Goal: Transaction & Acquisition: Purchase product/service

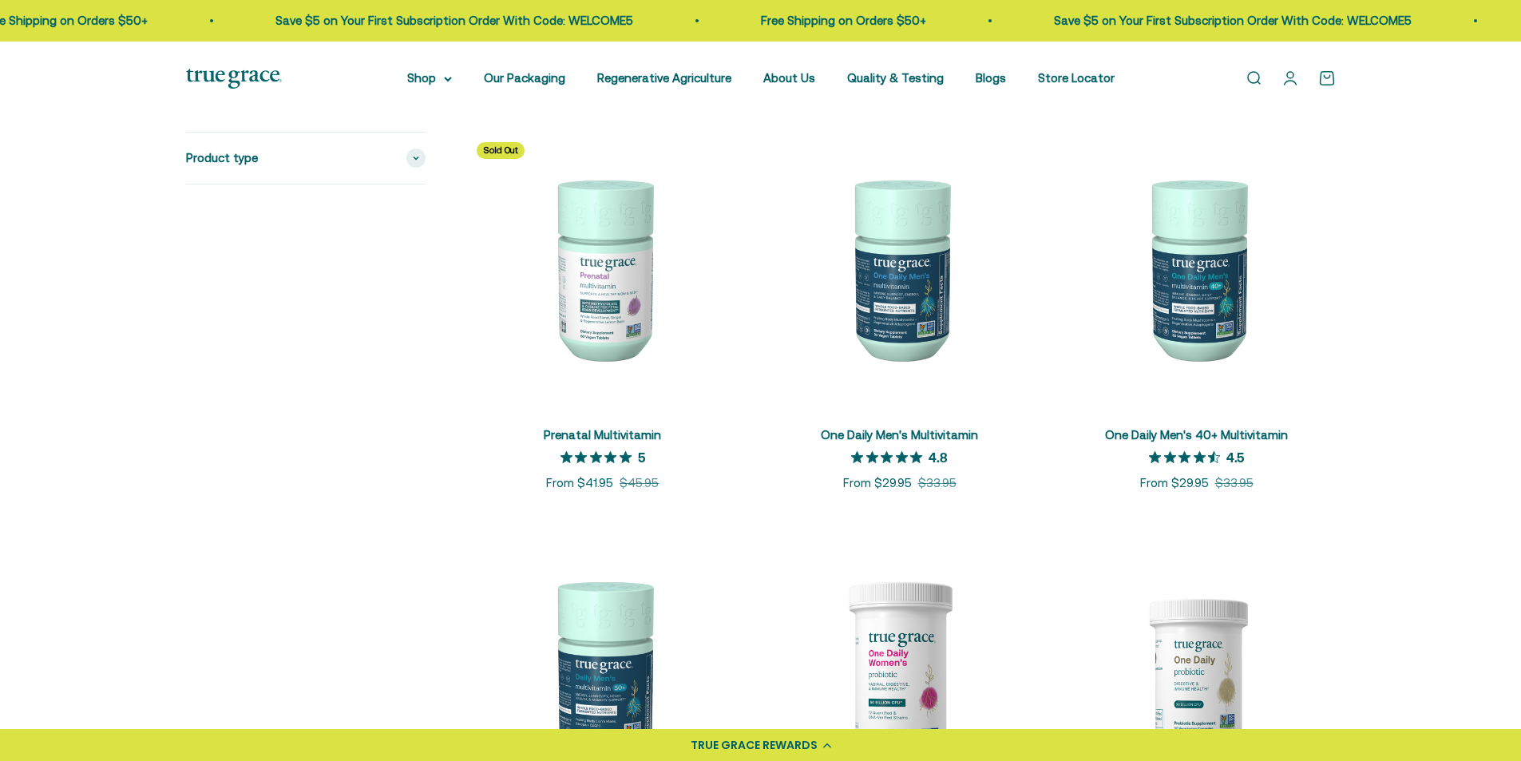
scroll to position [639, 0]
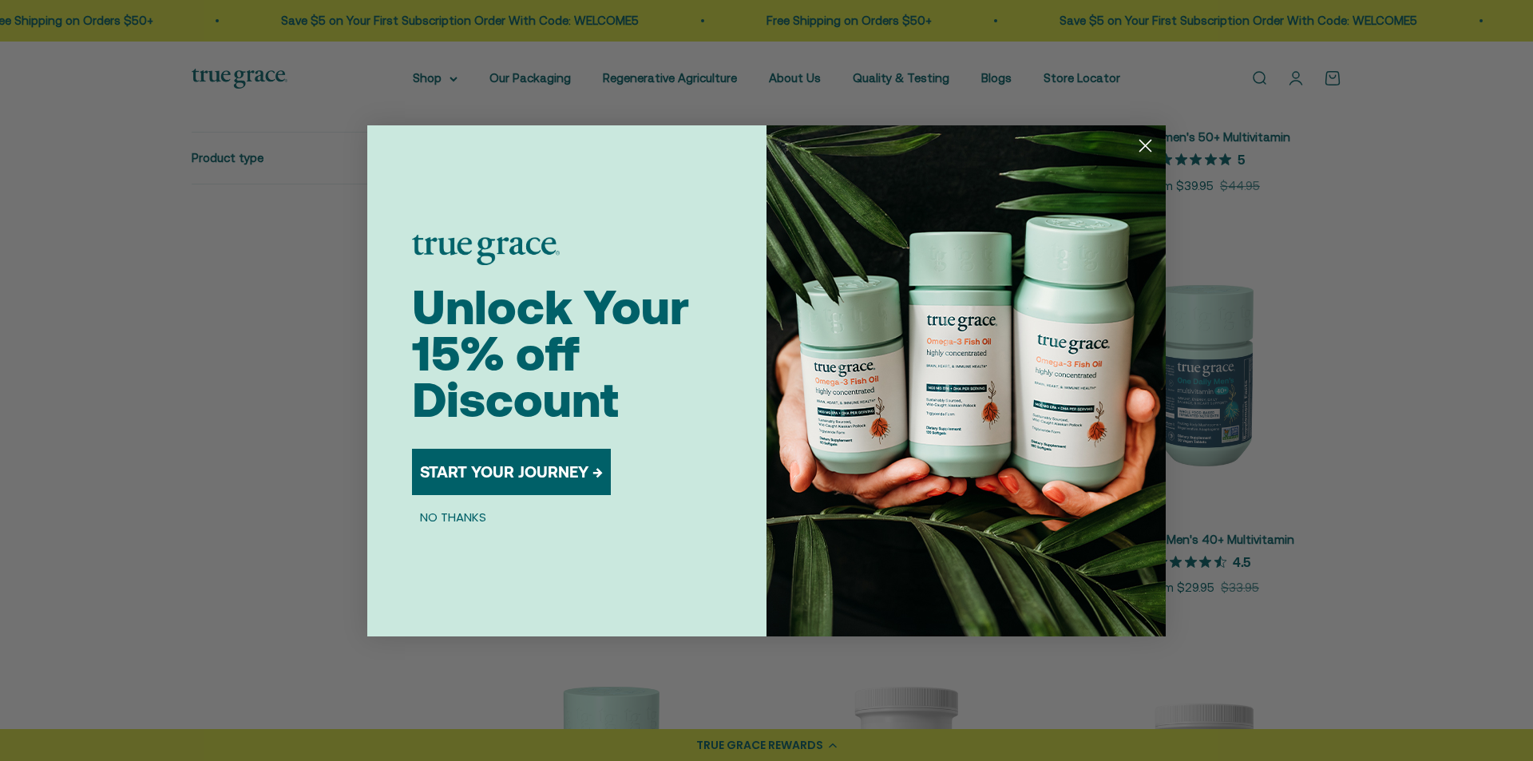
click at [1150, 148] on circle "Close dialog" at bounding box center [1145, 145] width 26 height 26
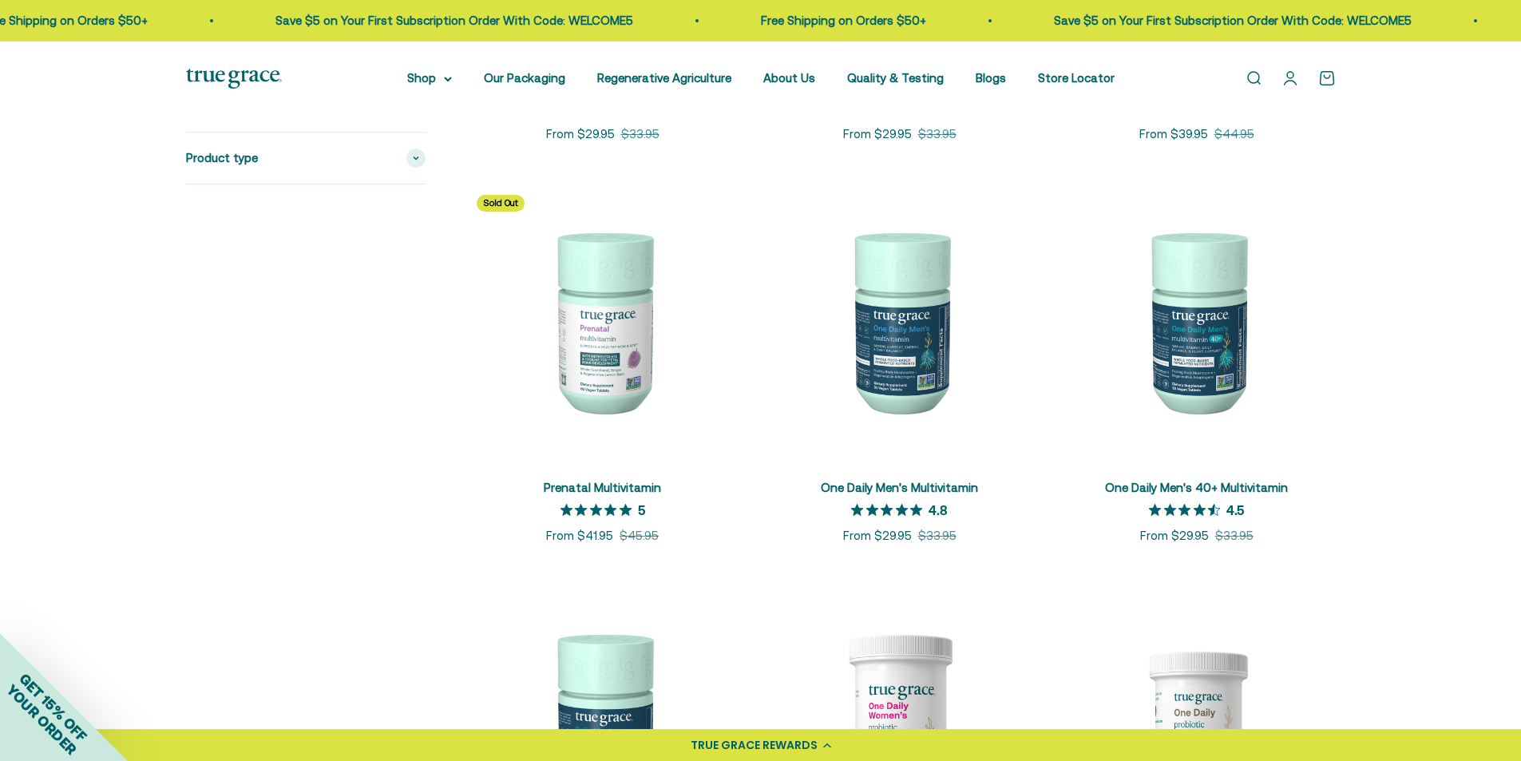
scroll to position [719, 0]
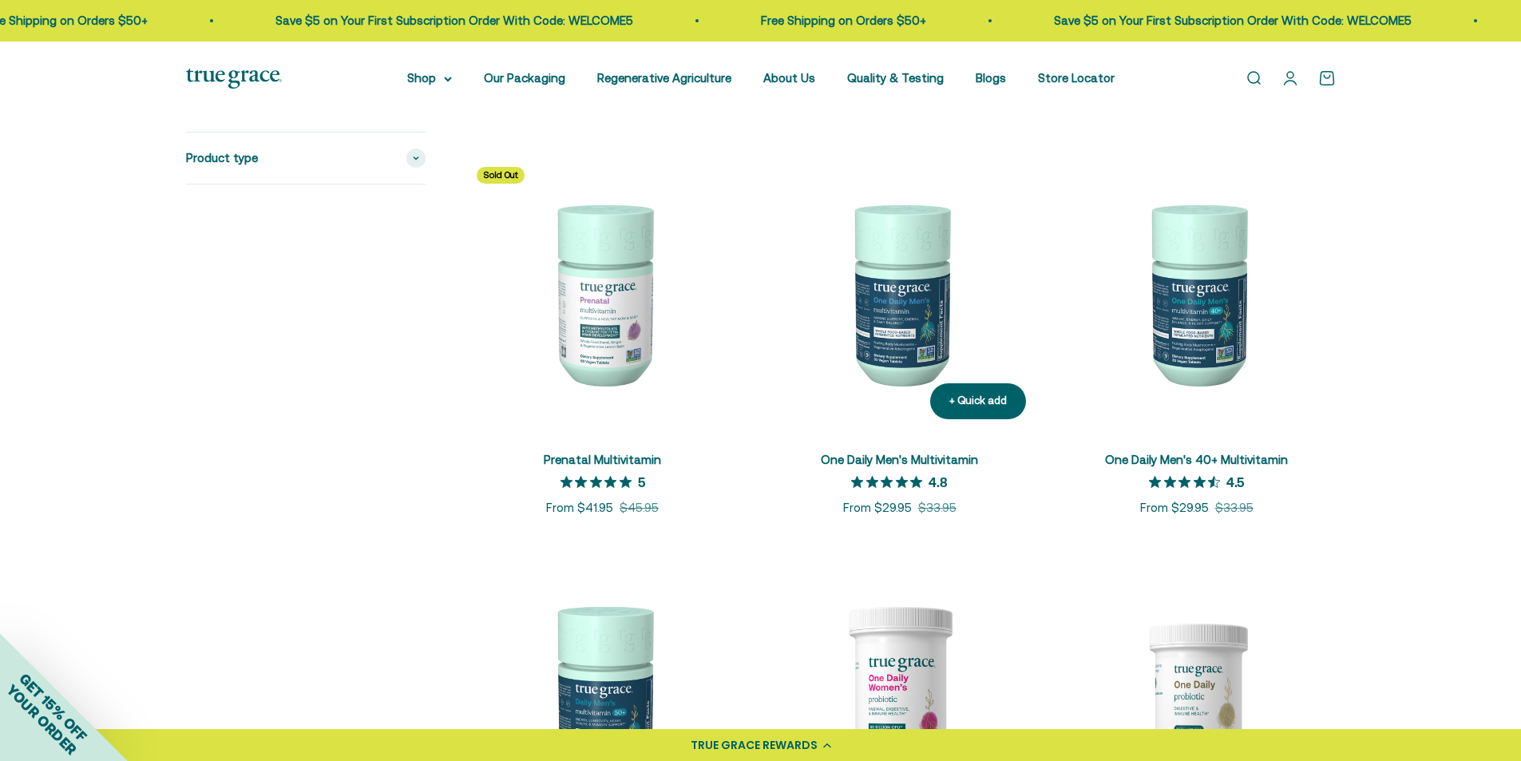
click at [872, 454] on link "One Daily Men's Multivitamin" at bounding box center [899, 460] width 157 height 14
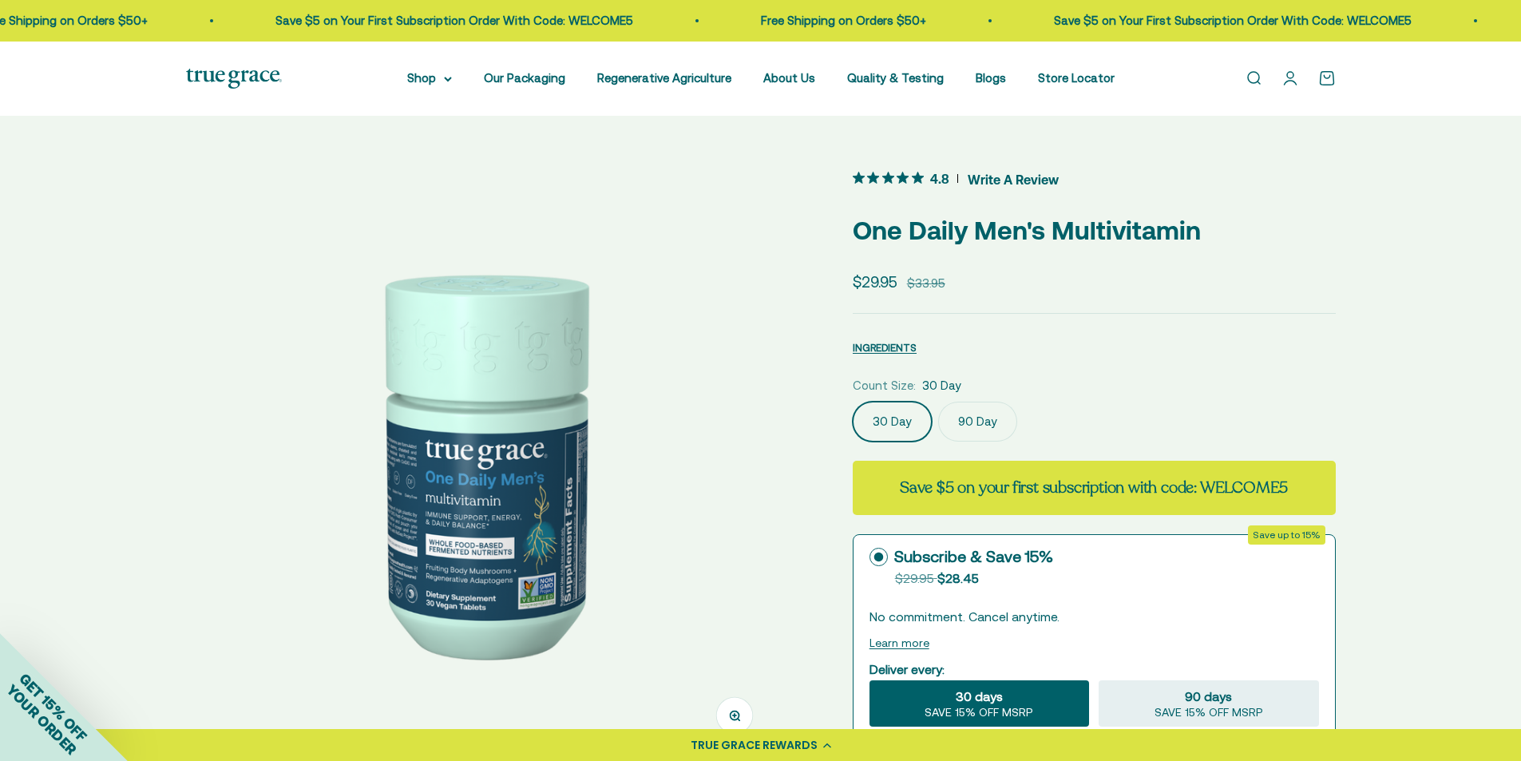
click at [986, 426] on label "90 Day" at bounding box center [977, 422] width 79 height 40
click at [853, 402] on input "90 Day" at bounding box center [852, 401] width 1 height 1
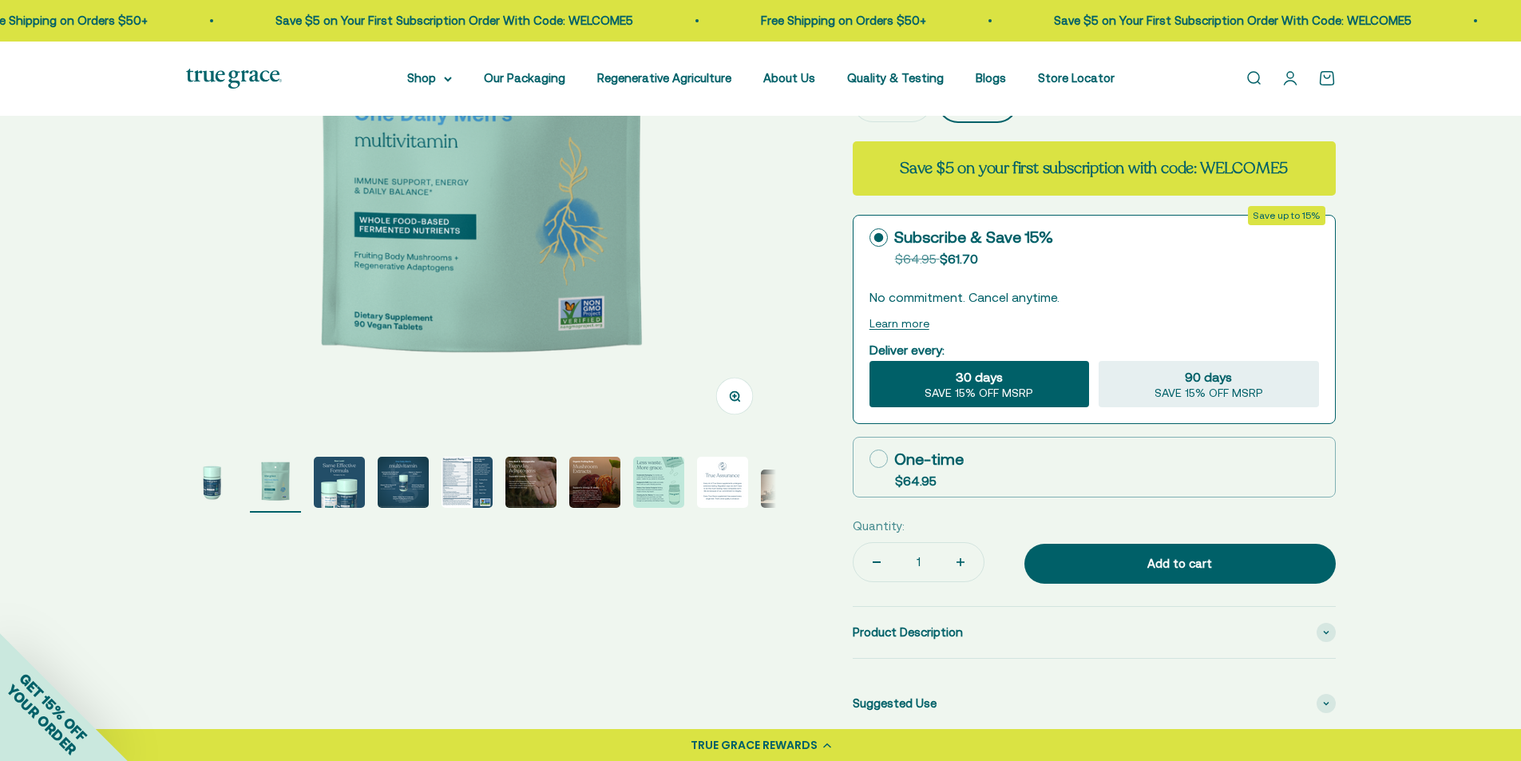
scroll to position [160, 0]
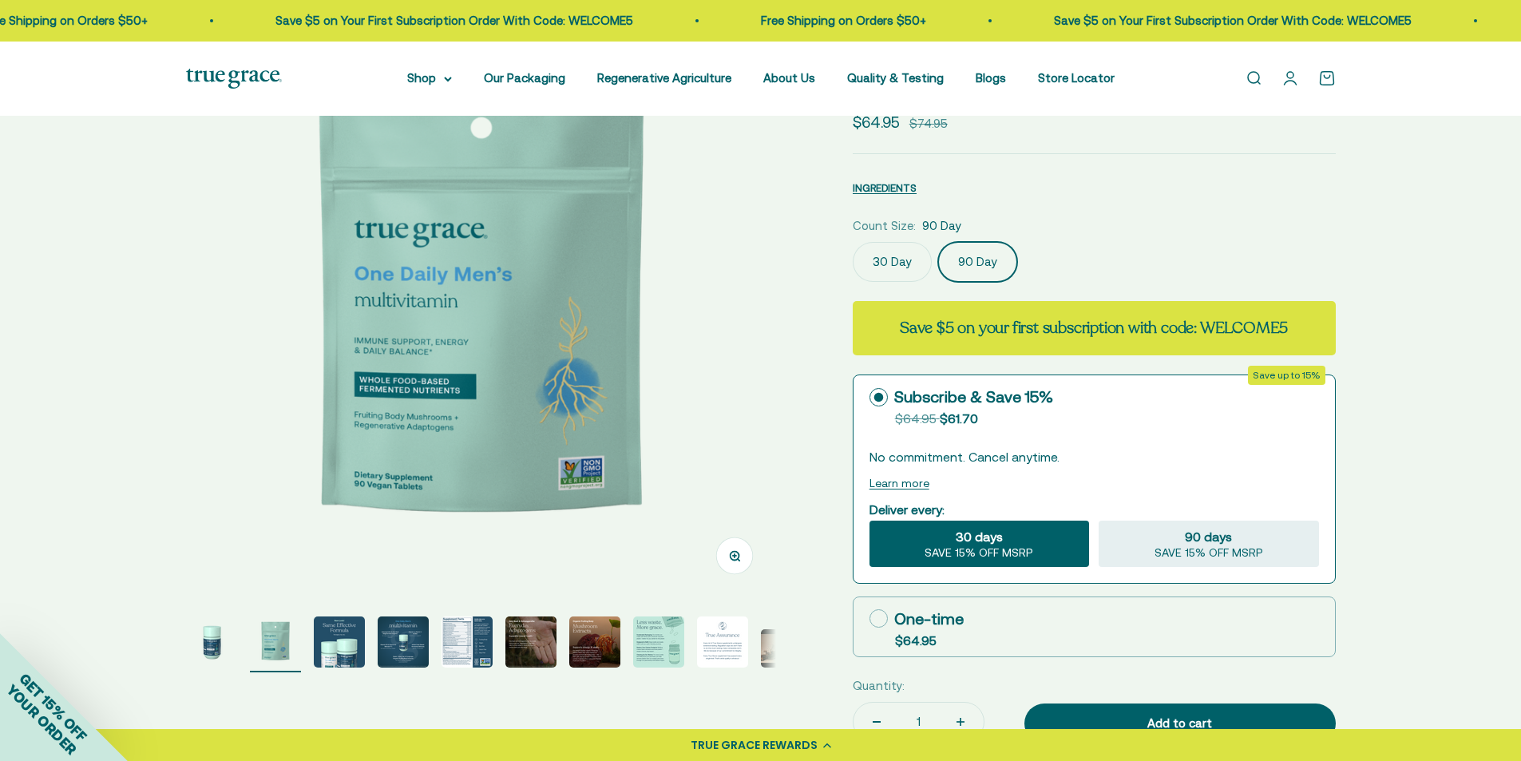
click at [646, 633] on img "Go to item 8" at bounding box center [658, 641] width 51 height 51
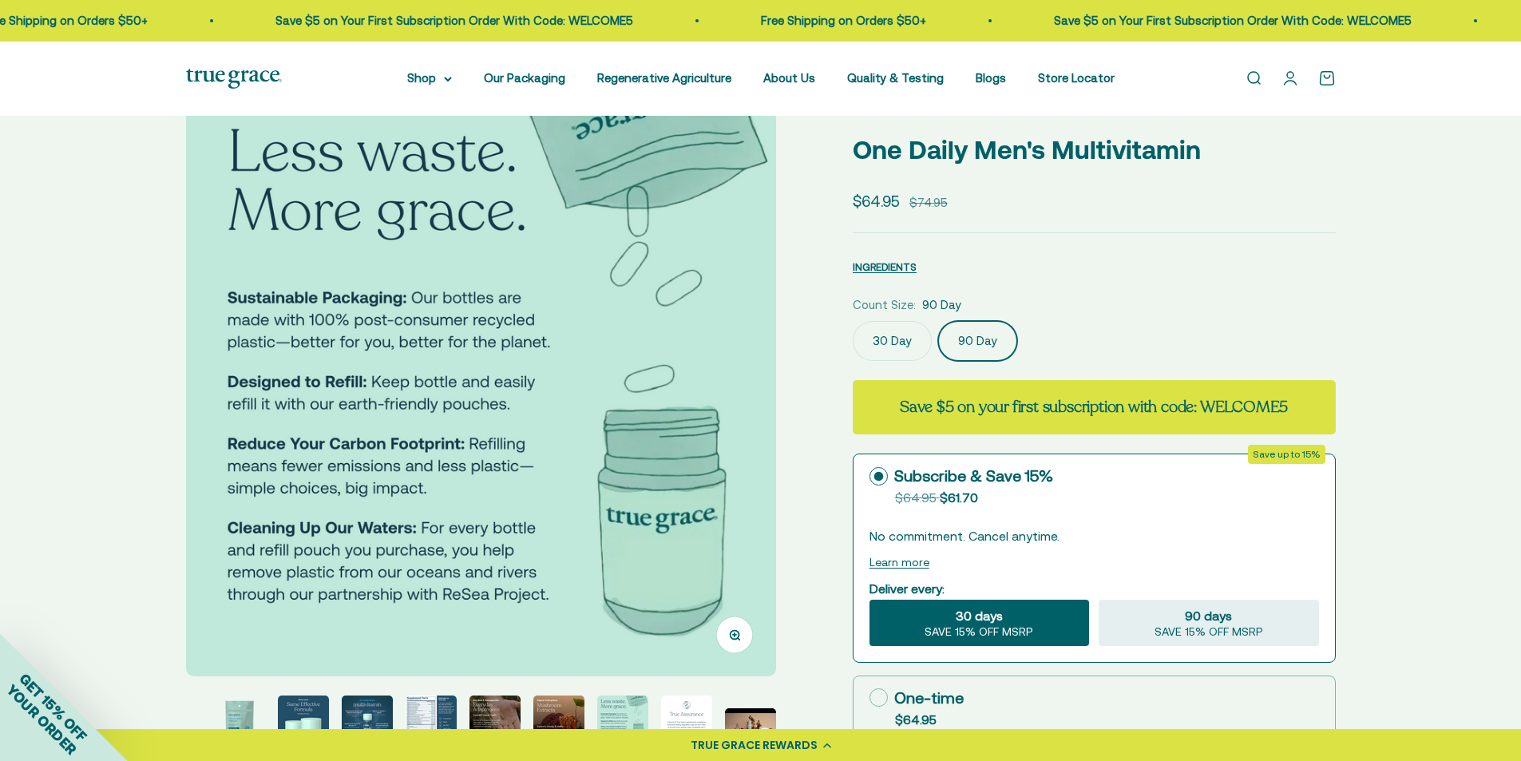
scroll to position [240, 0]
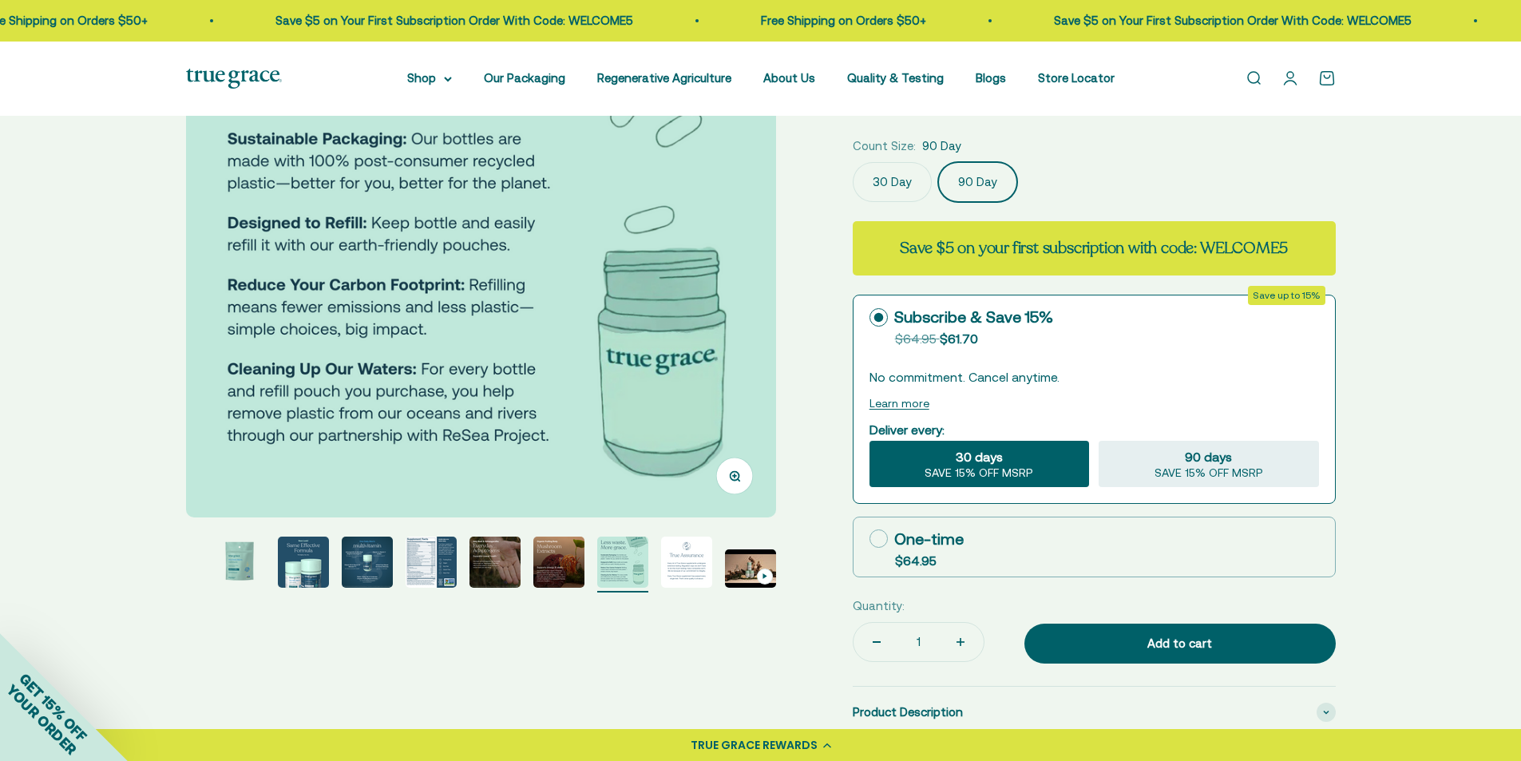
drag, startPoint x: 568, startPoint y: 572, endPoint x: 536, endPoint y: 571, distance: 31.9
click at [568, 571] on img "Go to item 7" at bounding box center [558, 561] width 51 height 51
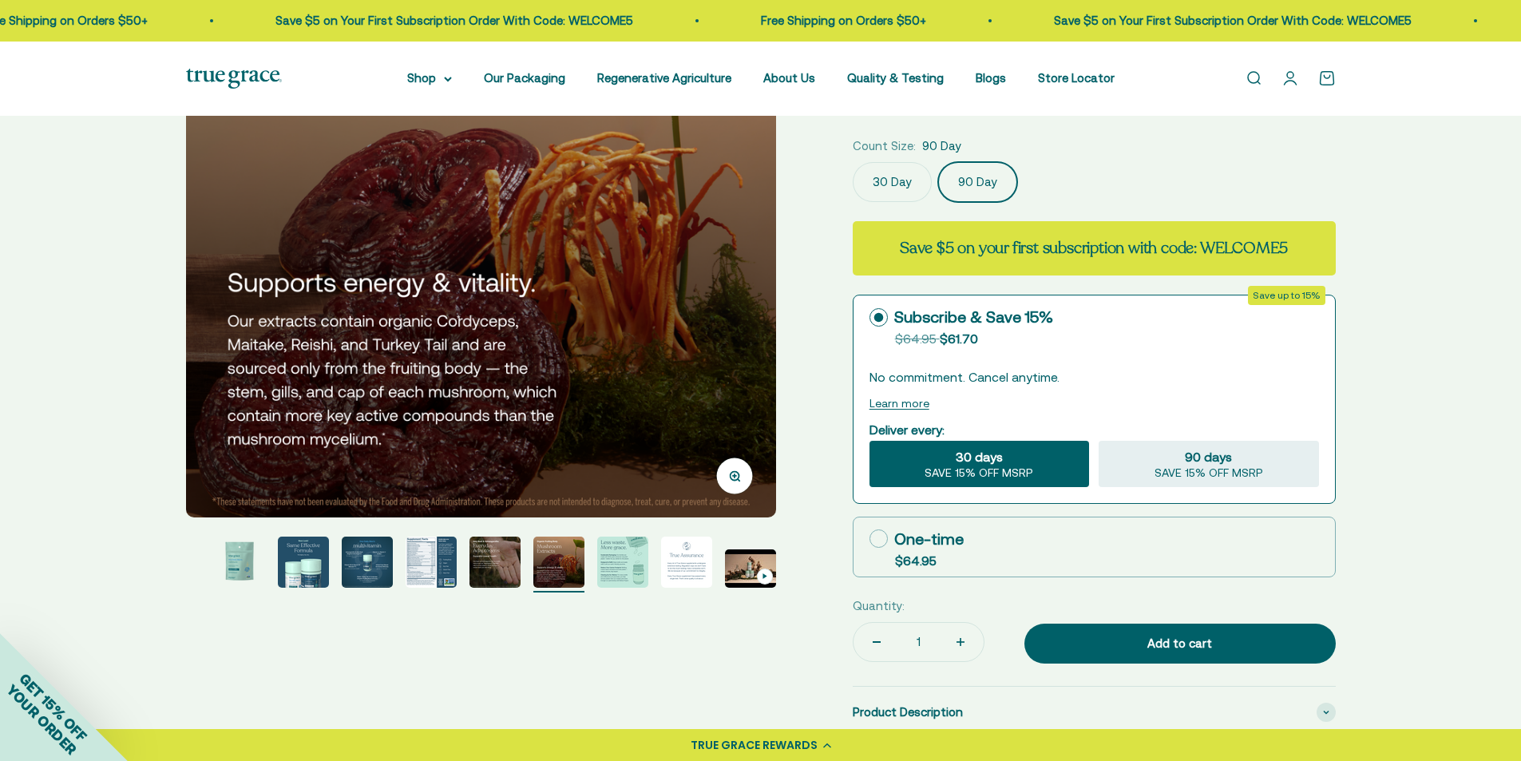
click at [488, 565] on img "Go to item 6" at bounding box center [494, 561] width 51 height 51
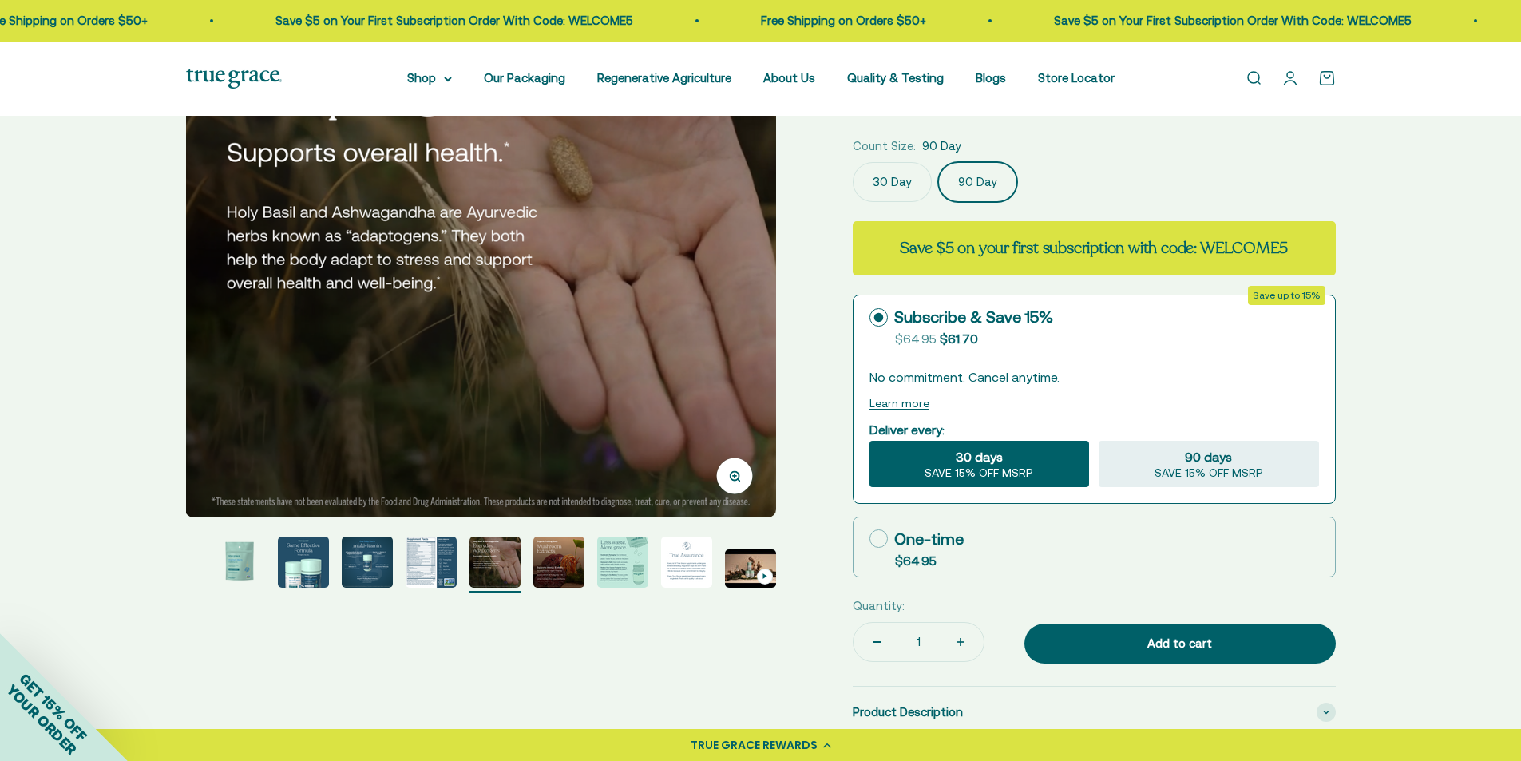
click at [251, 555] on img "Go to item 2" at bounding box center [239, 561] width 51 height 51
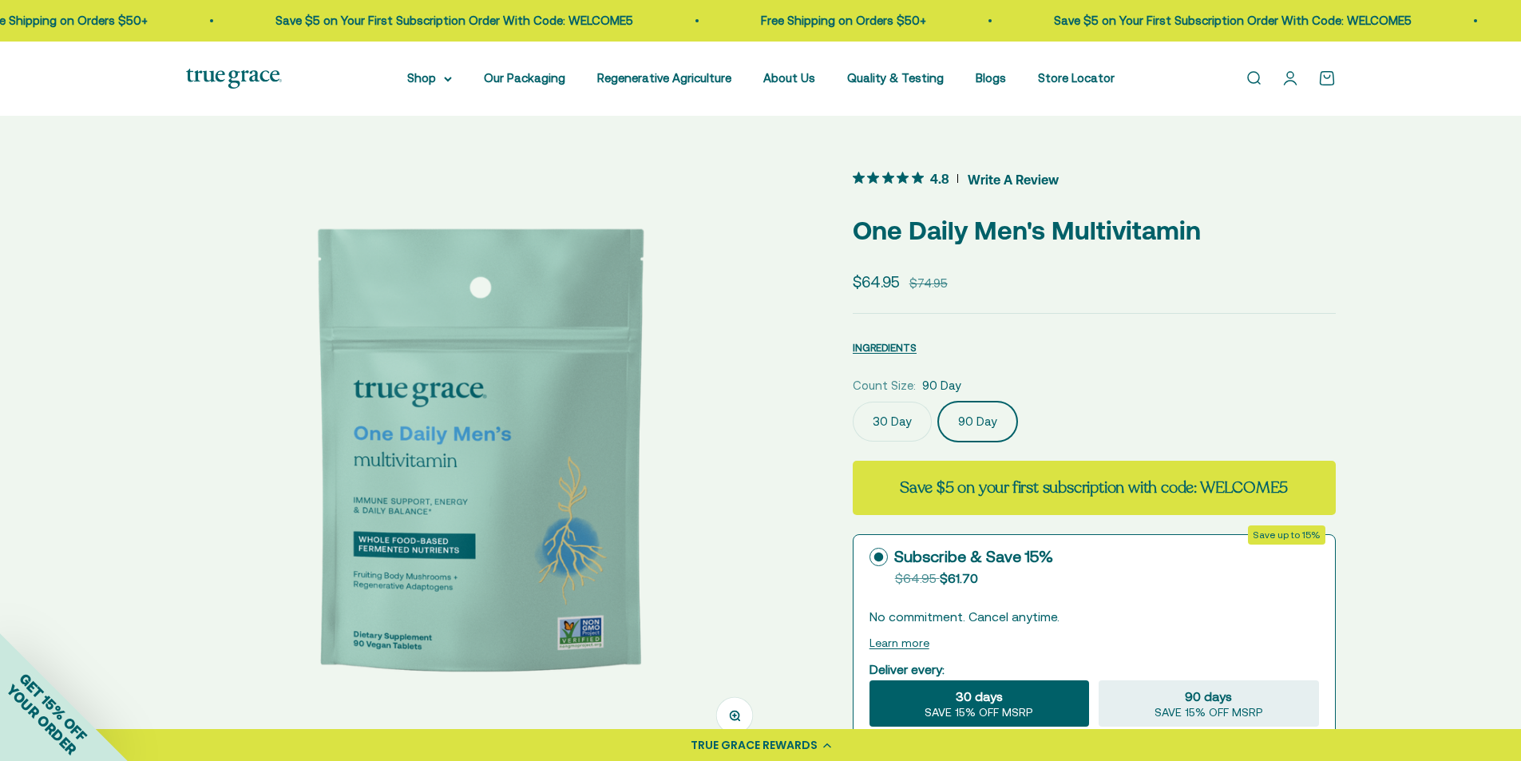
scroll to position [0, 609]
